Goal: Task Accomplishment & Management: Complete application form

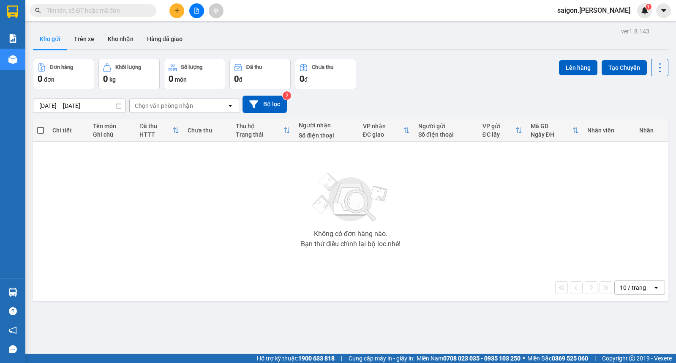
click at [134, 11] on input "text" at bounding box center [96, 10] width 100 height 9
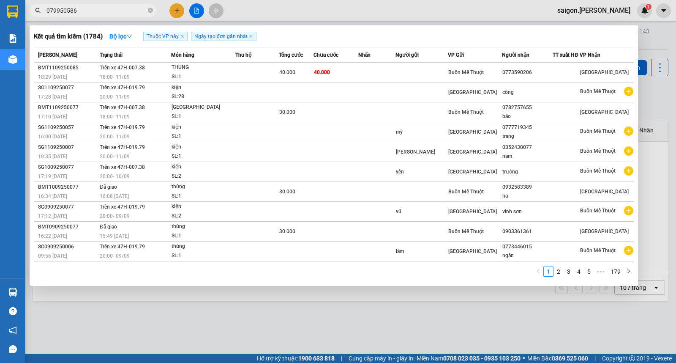
type input "0799505865"
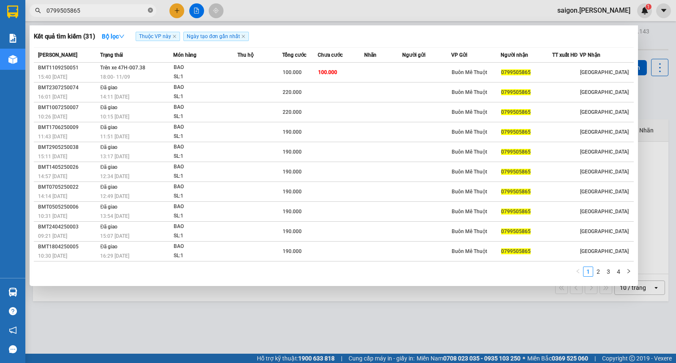
click at [151, 8] on icon "close-circle" at bounding box center [150, 10] width 5 height 5
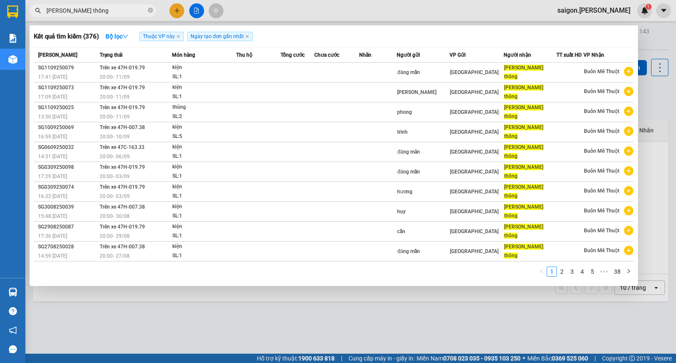
type input "[PERSON_NAME] thông"
drag, startPoint x: 207, startPoint y: 316, endPoint x: 202, endPoint y: 308, distance: 9.7
click at [205, 311] on div at bounding box center [338, 181] width 676 height 363
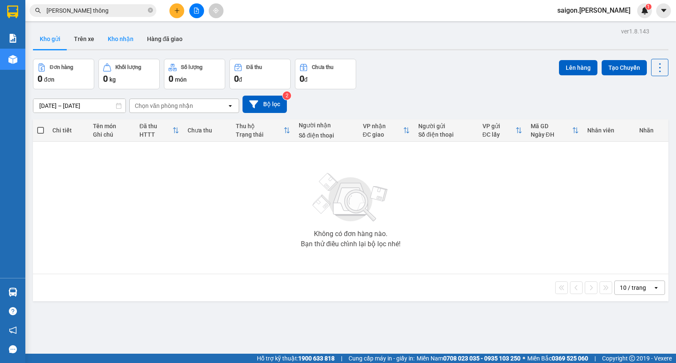
click at [116, 40] on button "Kho nhận" at bounding box center [120, 39] width 39 height 20
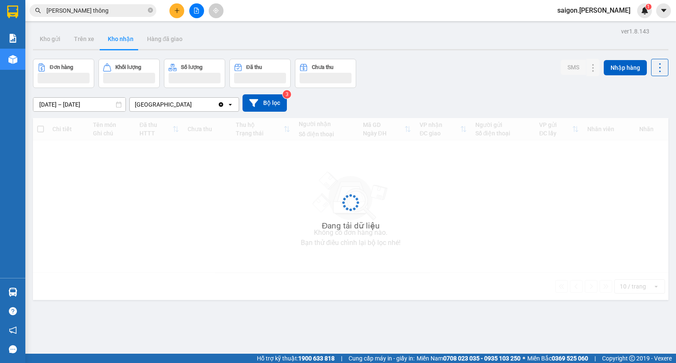
click at [68, 98] on input "[DATE] – [DATE]" at bounding box center [79, 105] width 92 height 14
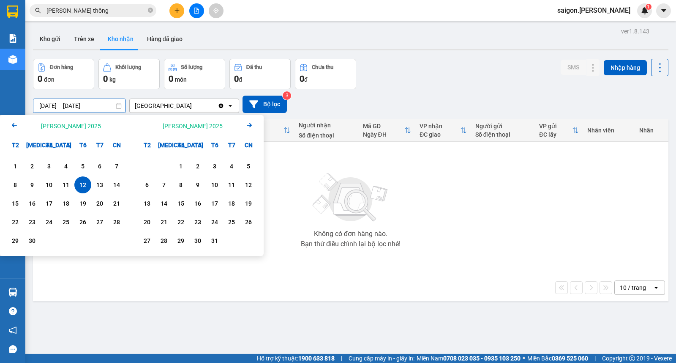
click at [82, 184] on div "12" at bounding box center [83, 185] width 12 height 10
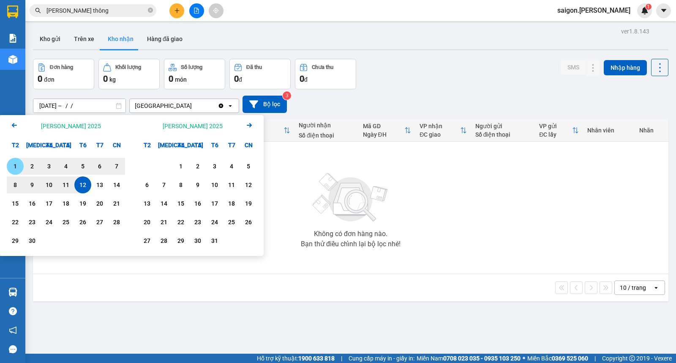
drag, startPoint x: 12, startPoint y: 164, endPoint x: 18, endPoint y: 166, distance: 6.3
click at [12, 164] on div "1" at bounding box center [15, 166] width 12 height 10
type input "[DATE] – [DATE]"
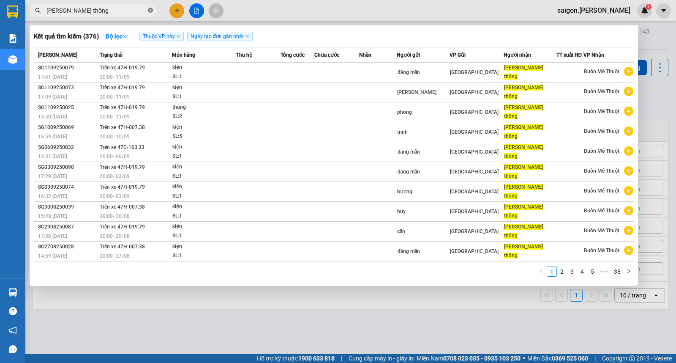
click at [150, 14] on span at bounding box center [150, 11] width 5 height 8
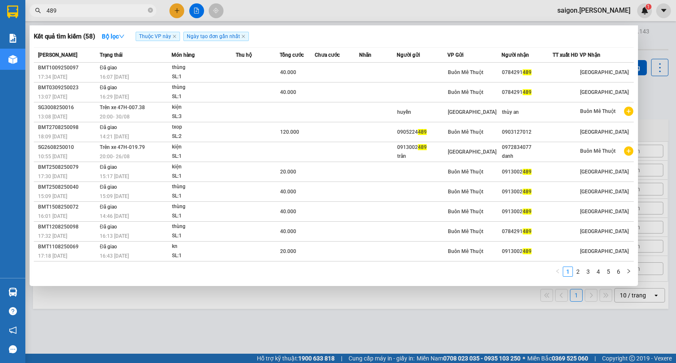
type input "489"
click at [152, 11] on icon "close-circle" at bounding box center [150, 10] width 5 height 5
type input "596"
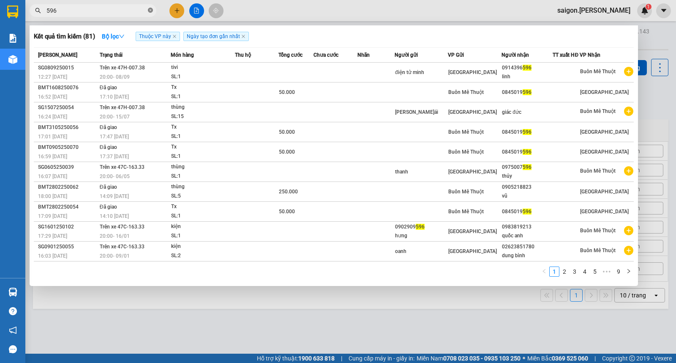
click at [150, 13] on span at bounding box center [150, 11] width 5 height 8
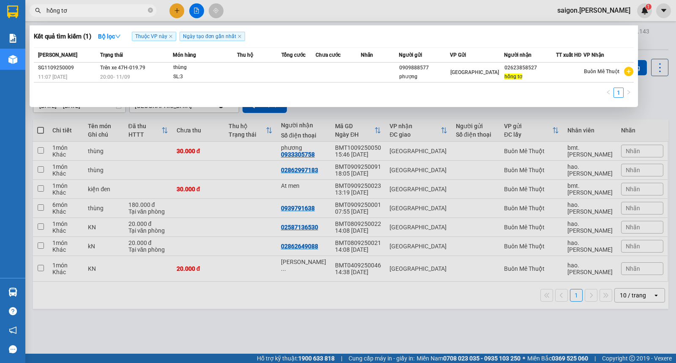
type input "hồng tơ"
click at [261, 326] on div at bounding box center [338, 181] width 676 height 363
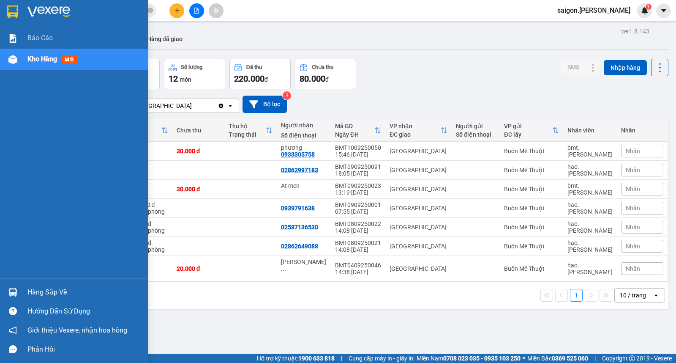
click at [27, 289] on div "Hàng sắp về" at bounding box center [84, 292] width 114 height 13
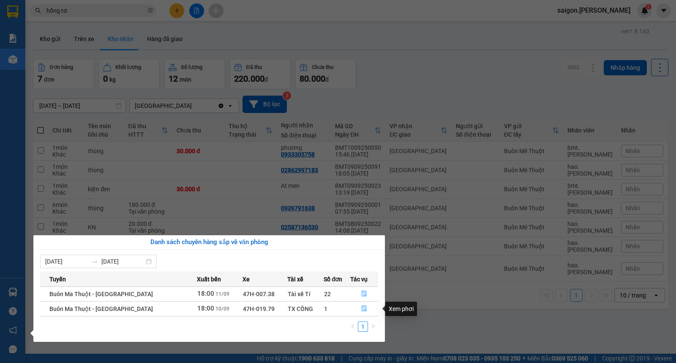
click at [513, 90] on section "Kết quả [PERSON_NAME] ( 1 ) Bộ lọc Thuộc VP này Ngày tạo [PERSON_NAME] nhất Mã …" at bounding box center [338, 181] width 676 height 363
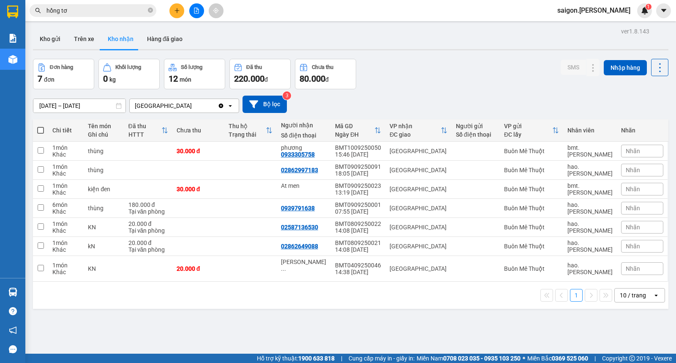
click at [603, 1] on div "Kết quả [PERSON_NAME] ( 1 ) Bộ lọc Thuộc VP này Ngày tạo [PERSON_NAME] nhất Mã …" at bounding box center [338, 10] width 676 height 21
click at [605, 7] on span "saigon.[PERSON_NAME]" at bounding box center [594, 10] width 87 height 11
click at [604, 28] on span "Đăng xuất" at bounding box center [612, 26] width 39 height 9
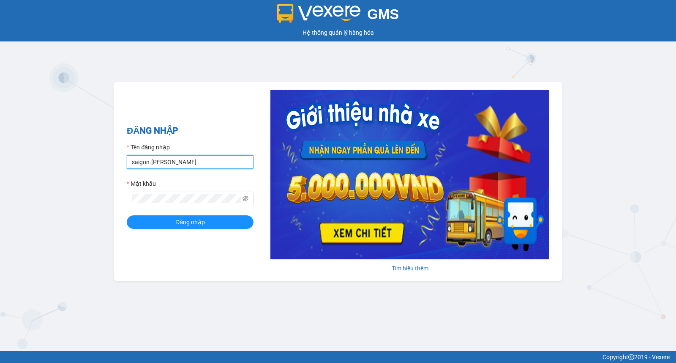
drag, startPoint x: 148, startPoint y: 161, endPoint x: 29, endPoint y: 166, distance: 119.3
click at [35, 165] on div "GMS Hệ thống quản lý hàng hóa ĐĂNG NHẬP Tên đăng nhập saigon.thaison Mật khẩu Đ…" at bounding box center [338, 175] width 676 height 351
type input "bmt.[PERSON_NAME]"
click at [127, 215] on button "Đăng nhập" at bounding box center [190, 222] width 127 height 14
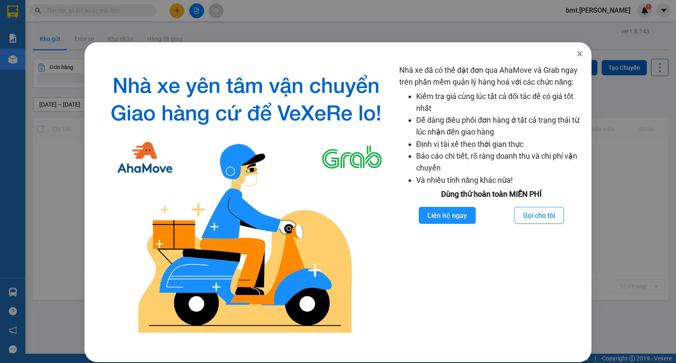
click at [569, 48] on span "Close" at bounding box center [580, 54] width 24 height 24
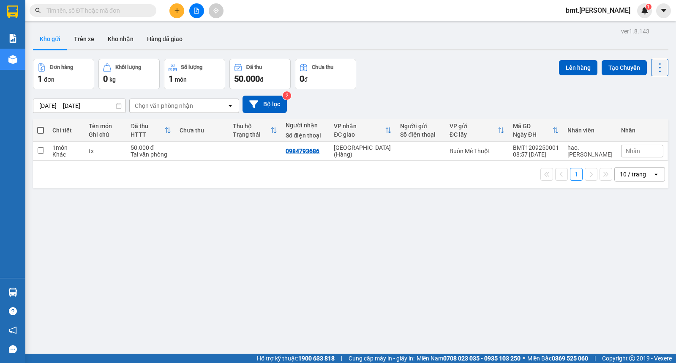
click at [126, 13] on input "text" at bounding box center [96, 10] width 100 height 9
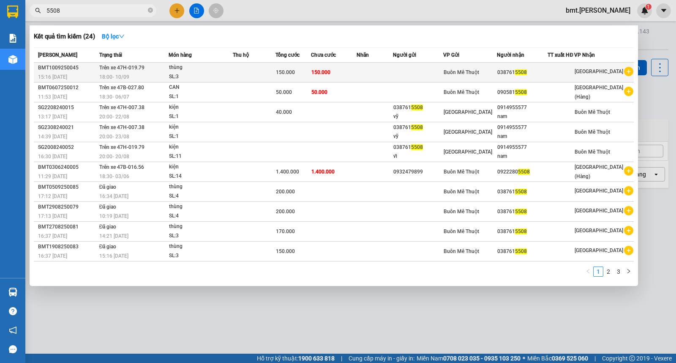
type input "5508"
click at [286, 73] on span "150.000" at bounding box center [285, 72] width 19 height 6
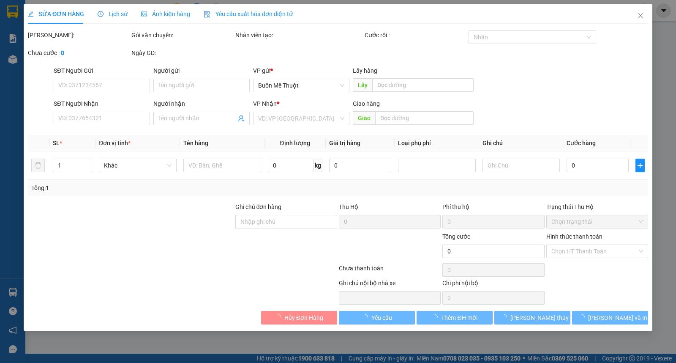
type input "0387615508"
type input "150.000"
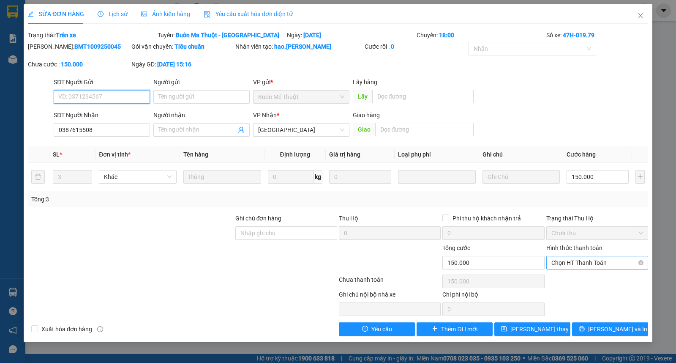
click at [592, 262] on span "Chọn HT Thanh Toán" at bounding box center [597, 262] width 92 height 13
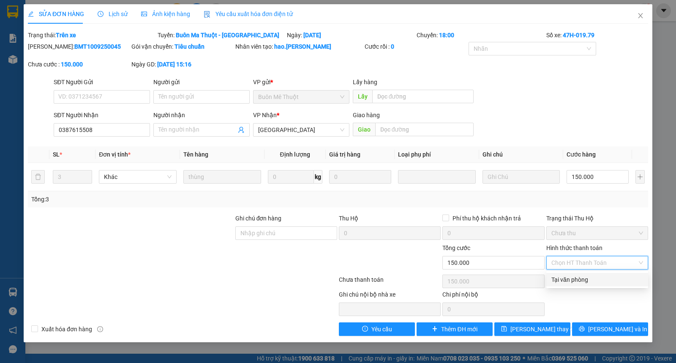
click at [594, 276] on div "Tại văn phòng" at bounding box center [597, 279] width 92 height 9
type input "0"
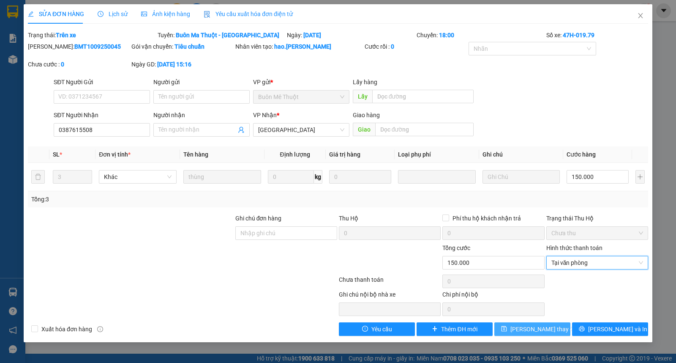
drag, startPoint x: 527, startPoint y: 327, endPoint x: 510, endPoint y: 332, distance: 18.5
click at [527, 327] on span "Lưu thay đổi" at bounding box center [544, 328] width 68 height 9
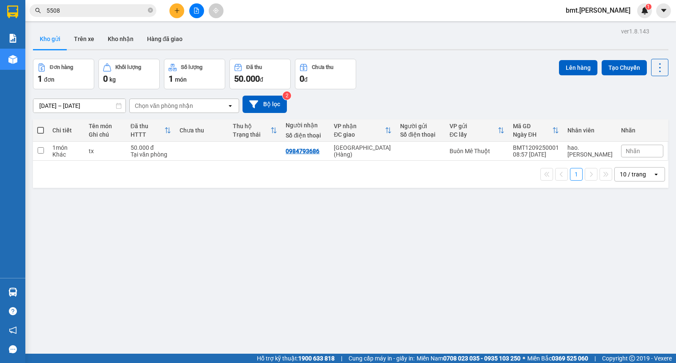
click at [503, 239] on div "ver 1.8.143 Kho gửi Trên xe Kho nhận Hàng đã giao Đơn hàng 1 đơn Khối lượng 0 k…" at bounding box center [351, 206] width 642 height 363
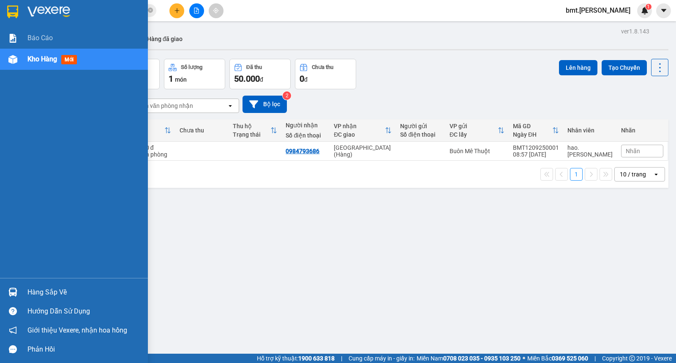
click at [3, 184] on div "Báo cáo Kho hàng mới" at bounding box center [74, 152] width 148 height 250
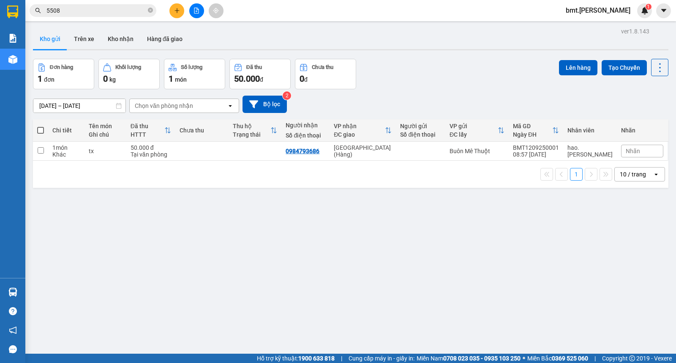
click at [405, 265] on div "ver 1.8.143 Kho gửi Trên xe Kho nhận Hàng đã giao Đơn hàng 1 đơn Khối lượng 0 k…" at bounding box center [351, 206] width 642 height 363
click at [171, 8] on button at bounding box center [176, 10] width 15 height 15
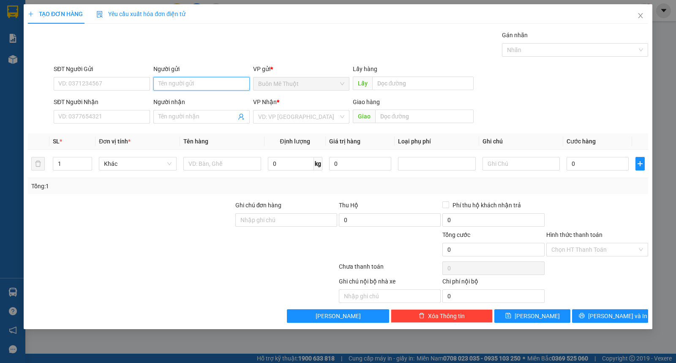
click at [179, 81] on input "Người gửi" at bounding box center [201, 84] width 96 height 14
type input "TMT"
type input "tâm an"
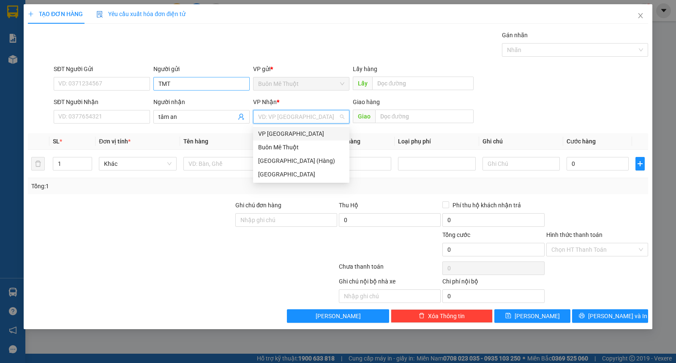
type input "ư"
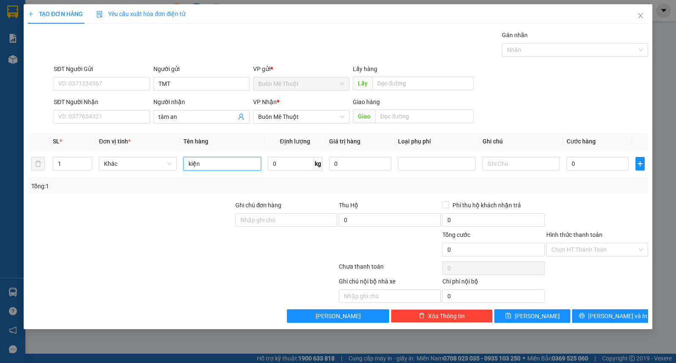
type input "kiện"
drag, startPoint x: 612, startPoint y: 323, endPoint x: 611, endPoint y: 318, distance: 5.1
click at [613, 323] on div "TẠO ĐƠN HÀNG Yêu cầu xuất hóa đơn điện tử Transit Pickup Surcharge Ids Transit …" at bounding box center [338, 166] width 629 height 325
click at [603, 316] on span "Lưu và In" at bounding box center [617, 315] width 59 height 9
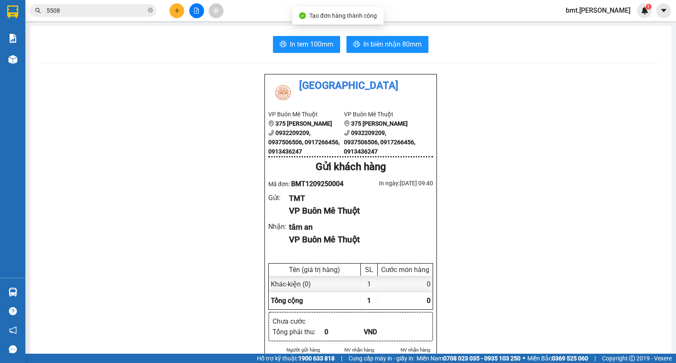
click at [398, 54] on div "In tem 100mm In biên nhận 80mm Thái Sơn VP Buôn Mê Thuột 375 Hoàng Diệu 0932209…" at bounding box center [350, 363] width 641 height 675
click at [399, 44] on span "In biên nhận 80mm" at bounding box center [392, 44] width 58 height 11
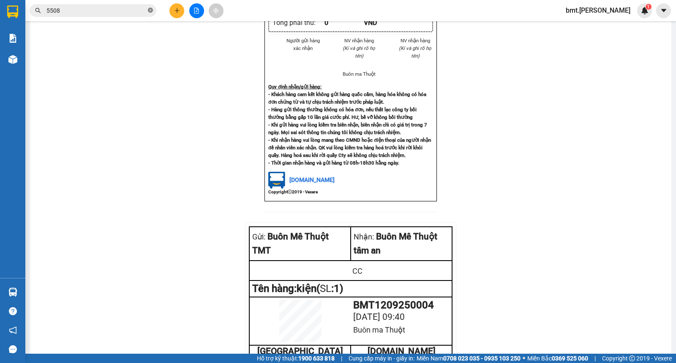
click at [150, 9] on icon "close-circle" at bounding box center [150, 10] width 5 height 5
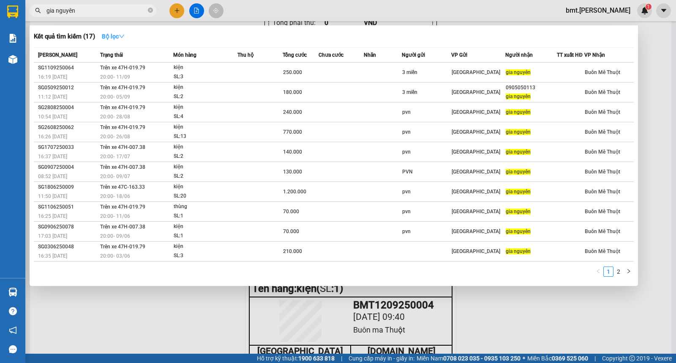
type input "gia nguyên"
click at [111, 31] on button "Bộ lọc" at bounding box center [113, 37] width 36 height 14
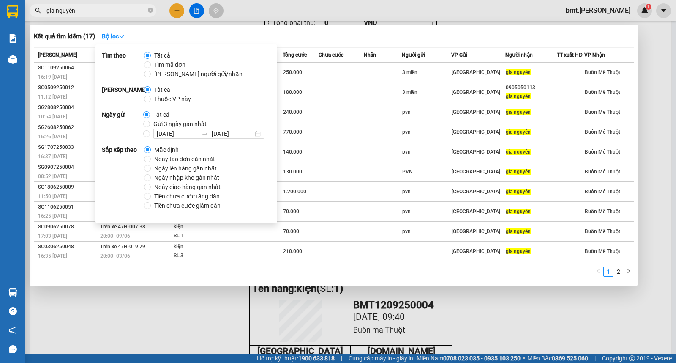
click at [180, 99] on span "Thuộc VP này" at bounding box center [173, 98] width 44 height 9
click at [151, 99] on input "Thuộc VP này" at bounding box center [147, 99] width 7 height 7
radio input "true"
radio input "false"
click at [167, 155] on span "Ngày tạo đơn gần nhất" at bounding box center [185, 158] width 68 height 9
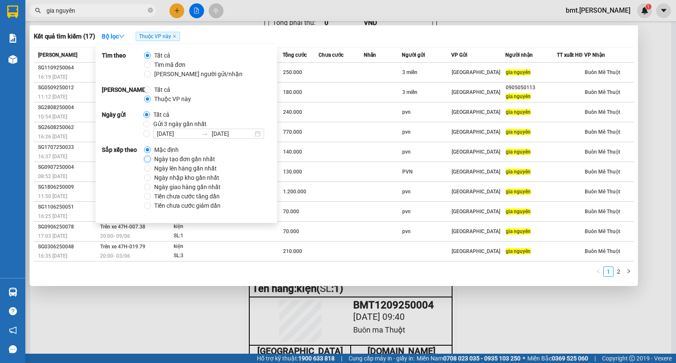
click at [151, 156] on input "Ngày tạo đơn gần nhất" at bounding box center [147, 159] width 7 height 7
radio input "true"
radio input "false"
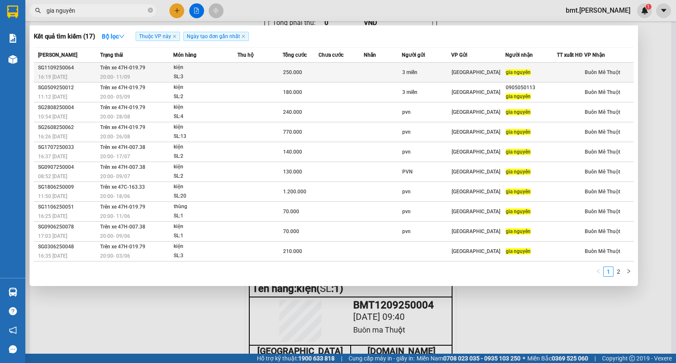
click at [327, 79] on td at bounding box center [341, 73] width 45 height 20
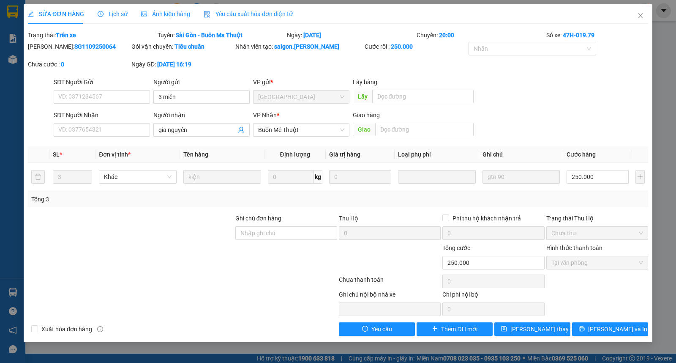
click at [116, 14] on span "Lịch sử" at bounding box center [113, 14] width 30 height 7
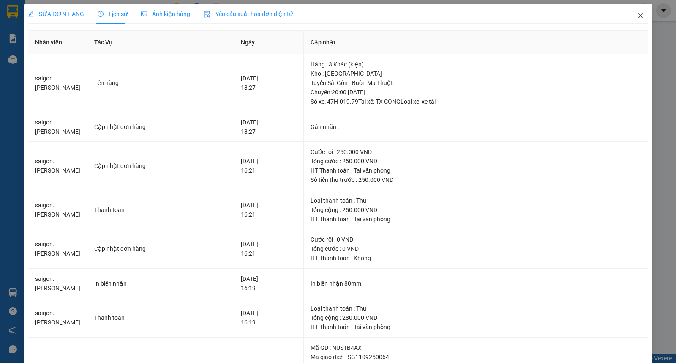
click at [634, 24] on span "Close" at bounding box center [641, 16] width 24 height 24
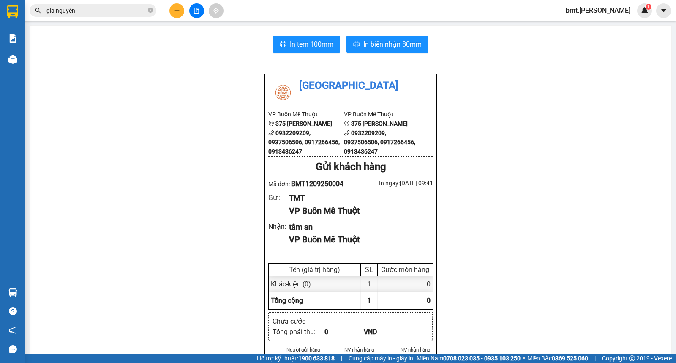
click at [179, 2] on div "Kết quả tìm kiếm ( 17 ) Bộ lọc Thuộc VP này Ngày tạo đơn gần nhất Mã ĐH Trạng t…" at bounding box center [338, 10] width 676 height 21
drag, startPoint x: 180, startPoint y: 8, endPoint x: 180, endPoint y: 13, distance: 5.1
click at [180, 13] on button at bounding box center [176, 10] width 15 height 15
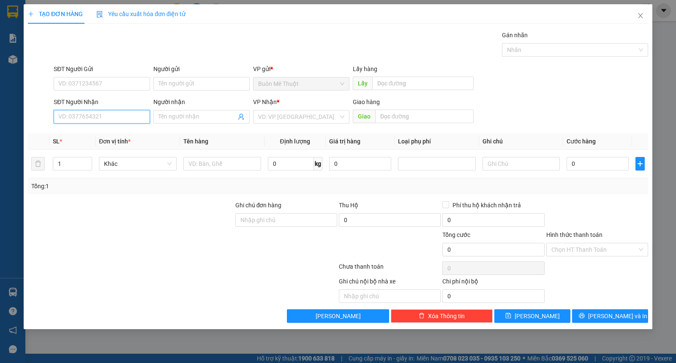
click at [101, 121] on input "SĐT Người Nhận" at bounding box center [102, 117] width 96 height 14
type input "0917854424"
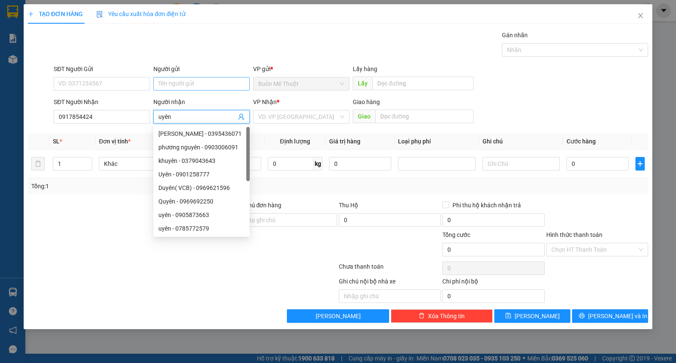
type input "uyên"
click at [180, 85] on input "Người gửi" at bounding box center [201, 84] width 96 height 14
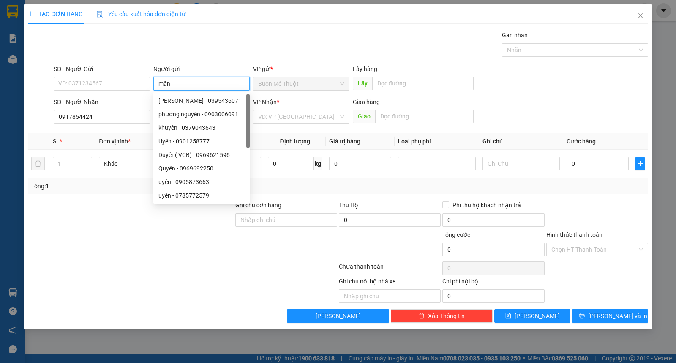
type input "mẫn"
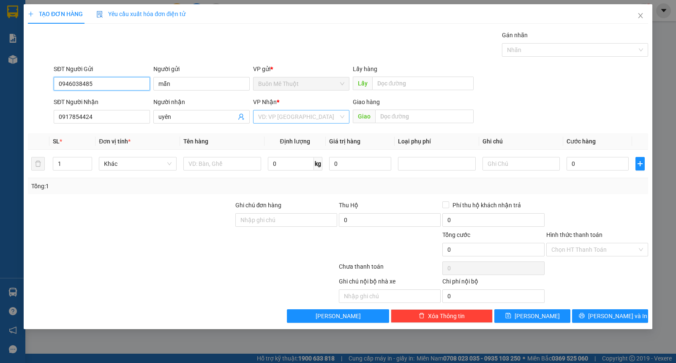
type input "0946038485"
click at [291, 121] on input "search" at bounding box center [298, 116] width 80 height 13
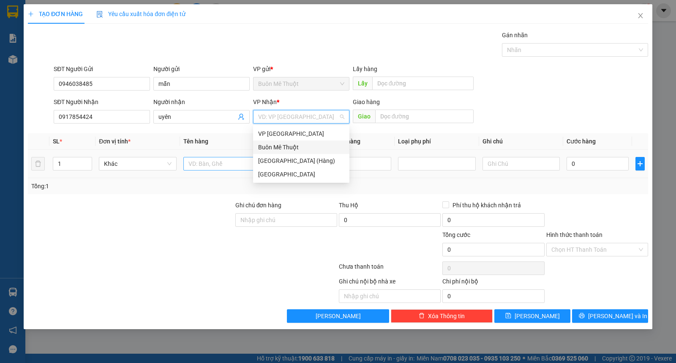
drag, startPoint x: 288, startPoint y: 144, endPoint x: 238, endPoint y: 163, distance: 53.0
click at [288, 145] on div "Buôn Mê Thuột" at bounding box center [301, 146] width 86 height 9
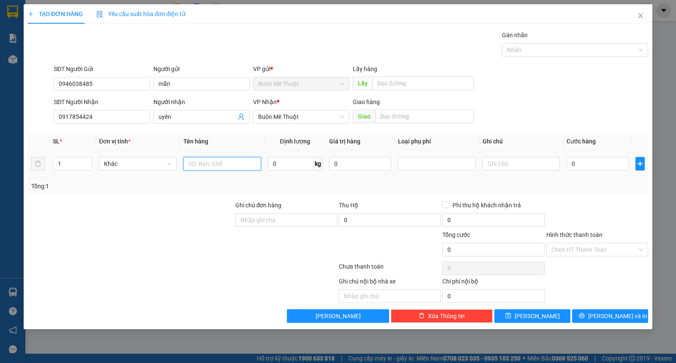
click at [222, 167] on input "text" at bounding box center [222, 164] width 78 height 14
type input "kiện"
type input "gtn 50"
type input "8"
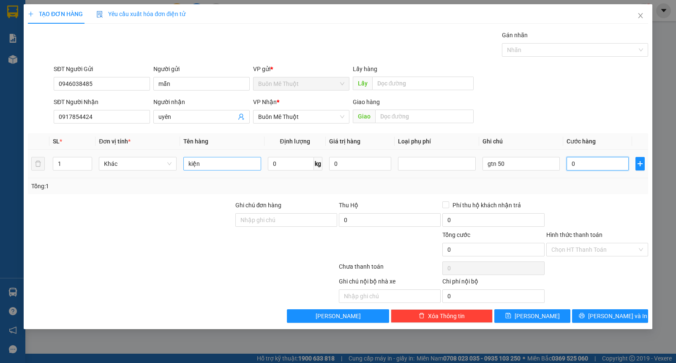
type input "8"
type input "0"
type input "8.000"
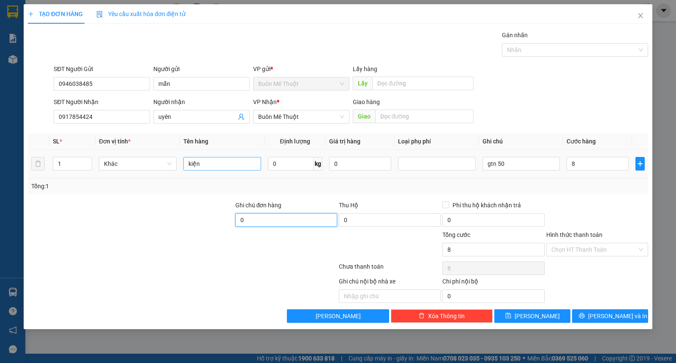
type input "8.000"
type input "0"
type input "8"
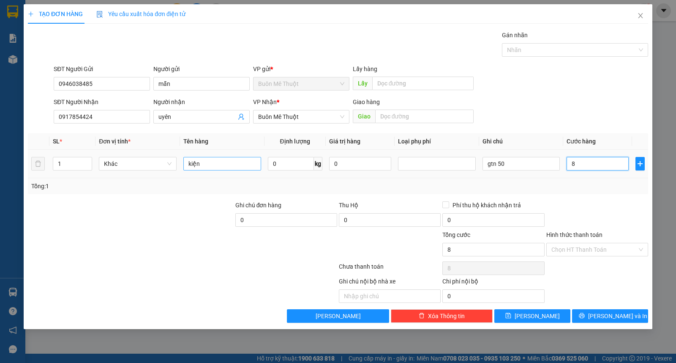
type input "80"
type input "80.000"
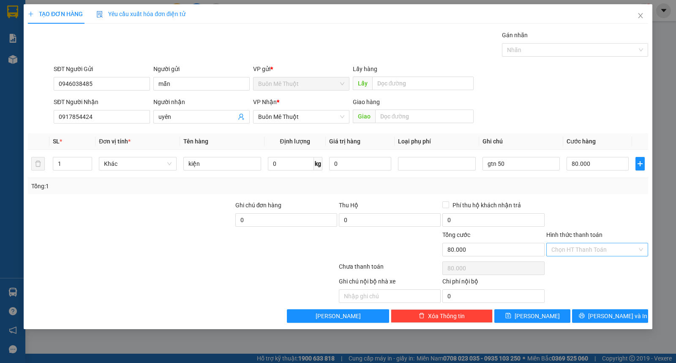
click at [595, 254] on input "Hình thức thanh toán" at bounding box center [594, 249] width 86 height 13
click at [604, 267] on div "Tại văn phòng" at bounding box center [597, 266] width 92 height 9
type input "0"
click at [604, 320] on button "Lưu và In" at bounding box center [610, 316] width 76 height 14
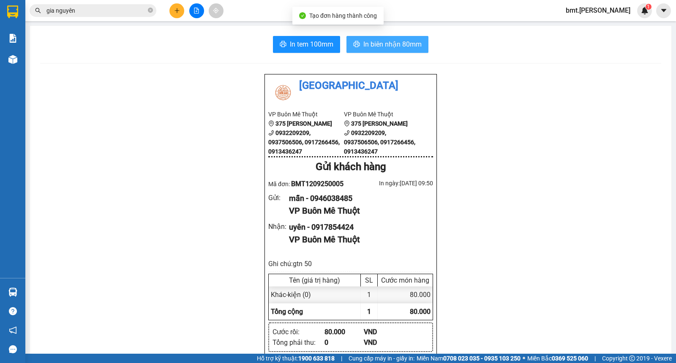
click at [394, 48] on span "In biên nhận 80mm" at bounding box center [392, 44] width 58 height 11
click at [176, 11] on icon "plus" at bounding box center [177, 11] width 6 height 6
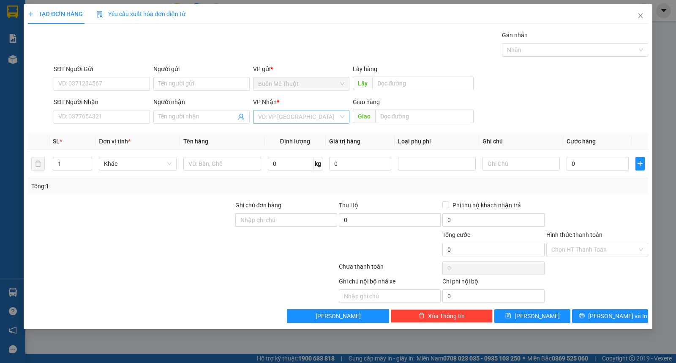
click at [296, 116] on input "search" at bounding box center [298, 116] width 80 height 13
click at [276, 144] on div "Buôn Mê Thuột" at bounding box center [301, 146] width 86 height 9
click at [191, 116] on input "Người nhận" at bounding box center [197, 116] width 78 height 9
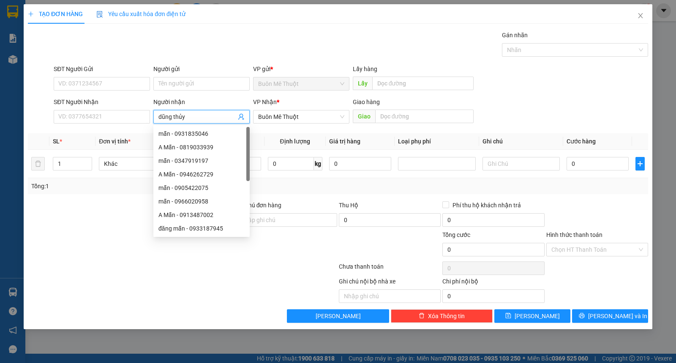
type input "dũng thủy"
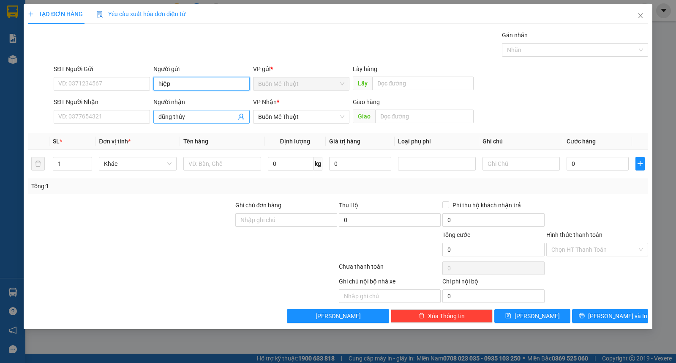
type input "hiệp"
type input "kiện"
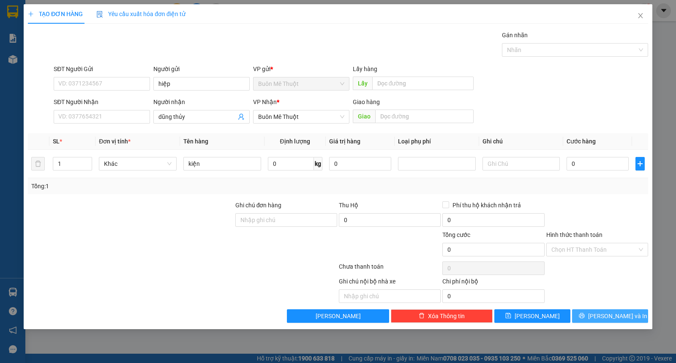
click at [610, 317] on span "Lưu và In" at bounding box center [617, 315] width 59 height 9
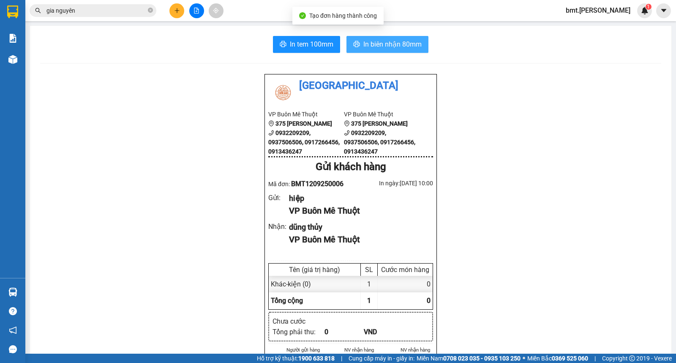
click at [417, 38] on button "In biên nhận 80mm" at bounding box center [388, 44] width 82 height 17
click at [175, 13] on button at bounding box center [176, 10] width 15 height 15
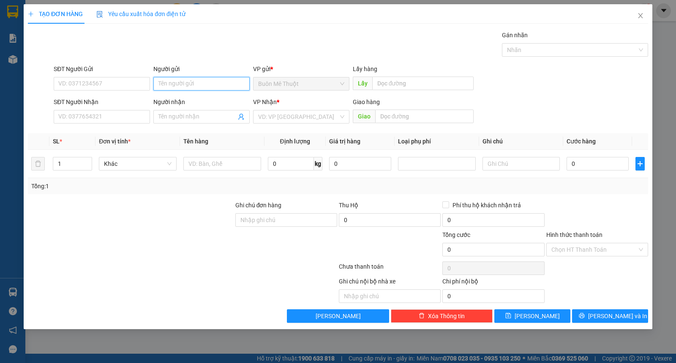
click at [188, 87] on input "Người gửi" at bounding box center [201, 84] width 96 height 14
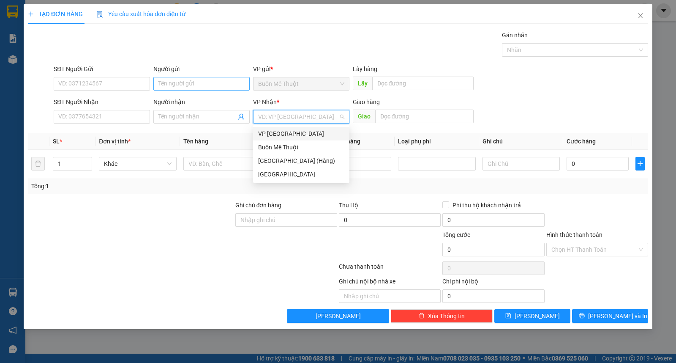
type input "ư"
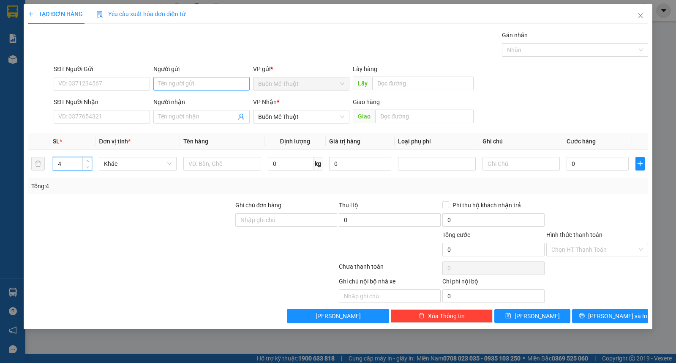
type input "4"
type input "thùng"
type input "lộc đỉnh"
type input "d"
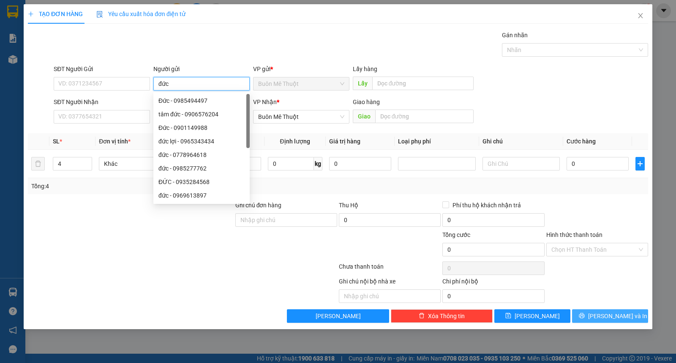
type input "đức"
click at [602, 314] on button "Lưu và In" at bounding box center [610, 316] width 76 height 14
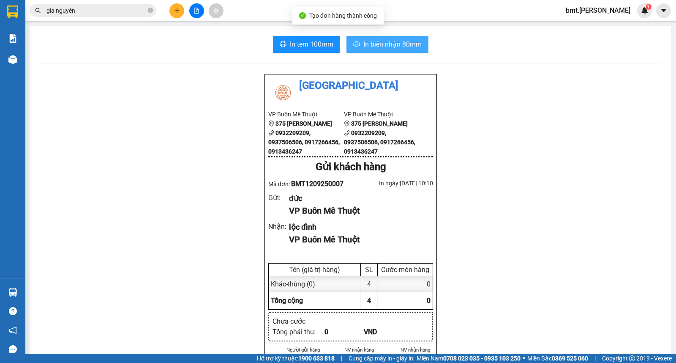
click at [363, 39] on span "In biên nhận 80mm" at bounding box center [392, 44] width 58 height 11
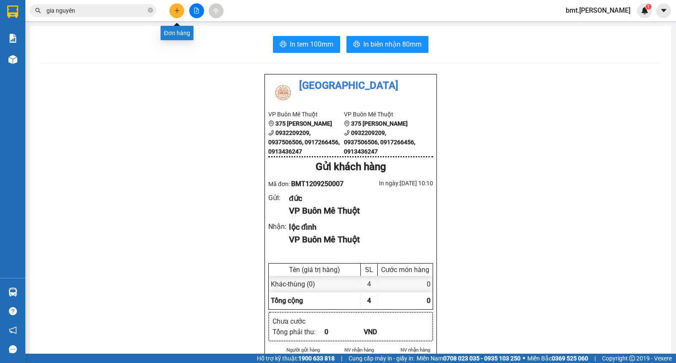
click at [179, 11] on icon "plus" at bounding box center [177, 11] width 6 height 6
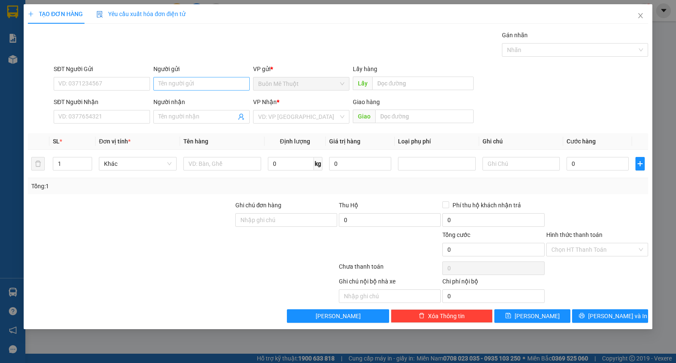
click at [181, 80] on div "Người gửi Tên người gửi" at bounding box center [201, 79] width 96 height 30
click at [183, 82] on input "Người gửi" at bounding box center [201, 84] width 96 height 14
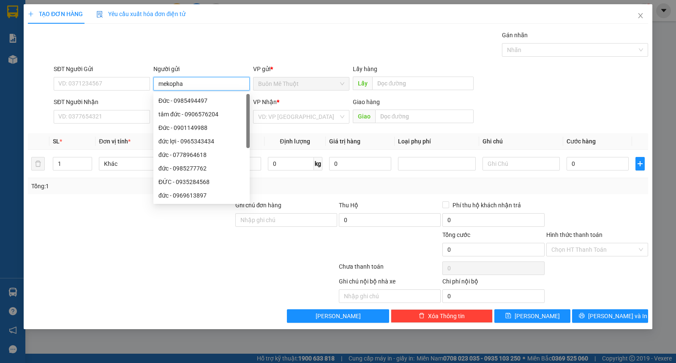
type input "mekopha"
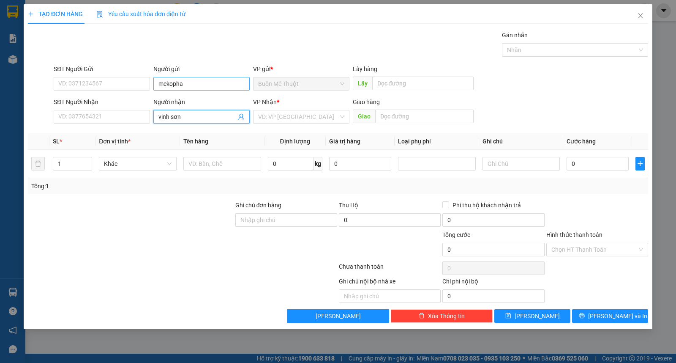
type input "vinh sơn"
type input "ư"
type input "kiện"
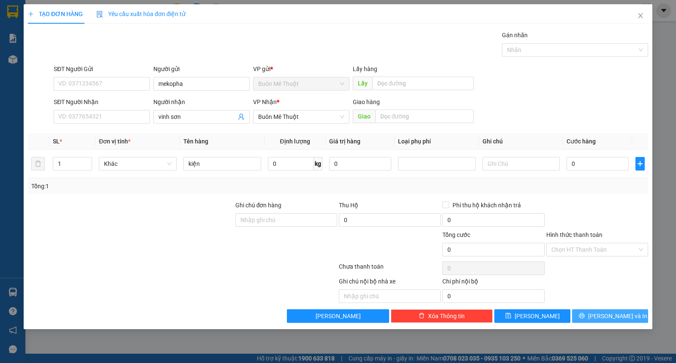
click at [592, 317] on button "Lưu và In" at bounding box center [610, 316] width 76 height 14
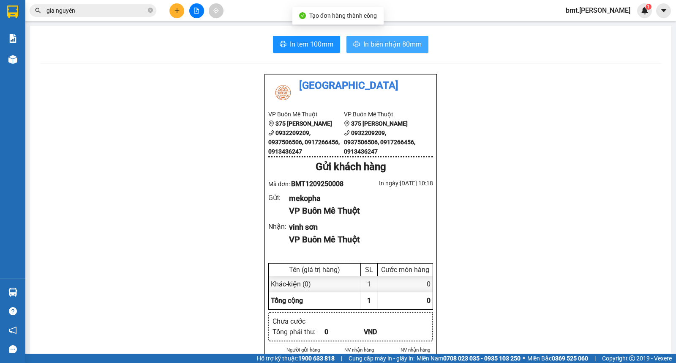
click at [401, 52] on button "In biên nhận 80mm" at bounding box center [388, 44] width 82 height 17
click at [373, 206] on div "VP Buôn Mê Thuột" at bounding box center [357, 210] width 137 height 13
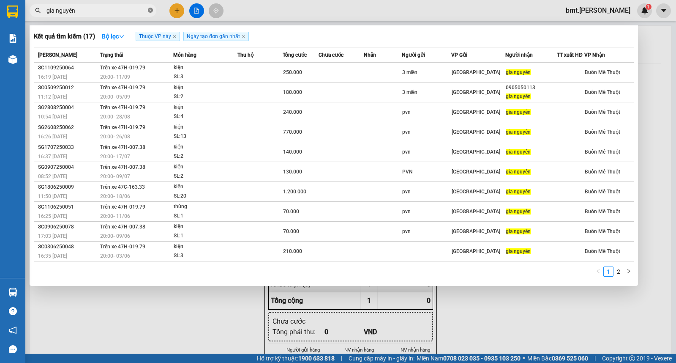
click at [150, 11] on icon "close-circle" at bounding box center [150, 10] width 5 height 5
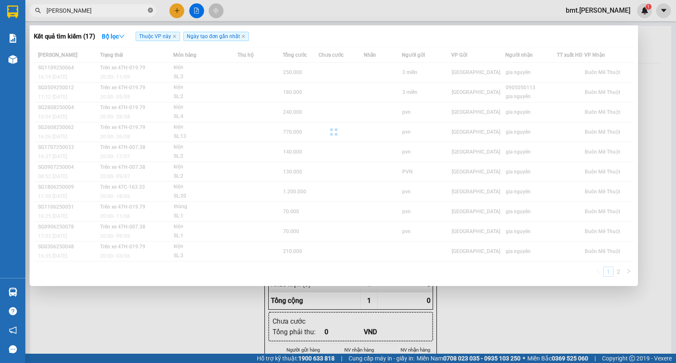
type input "quỳnh vân"
